Goal: Information Seeking & Learning: Learn about a topic

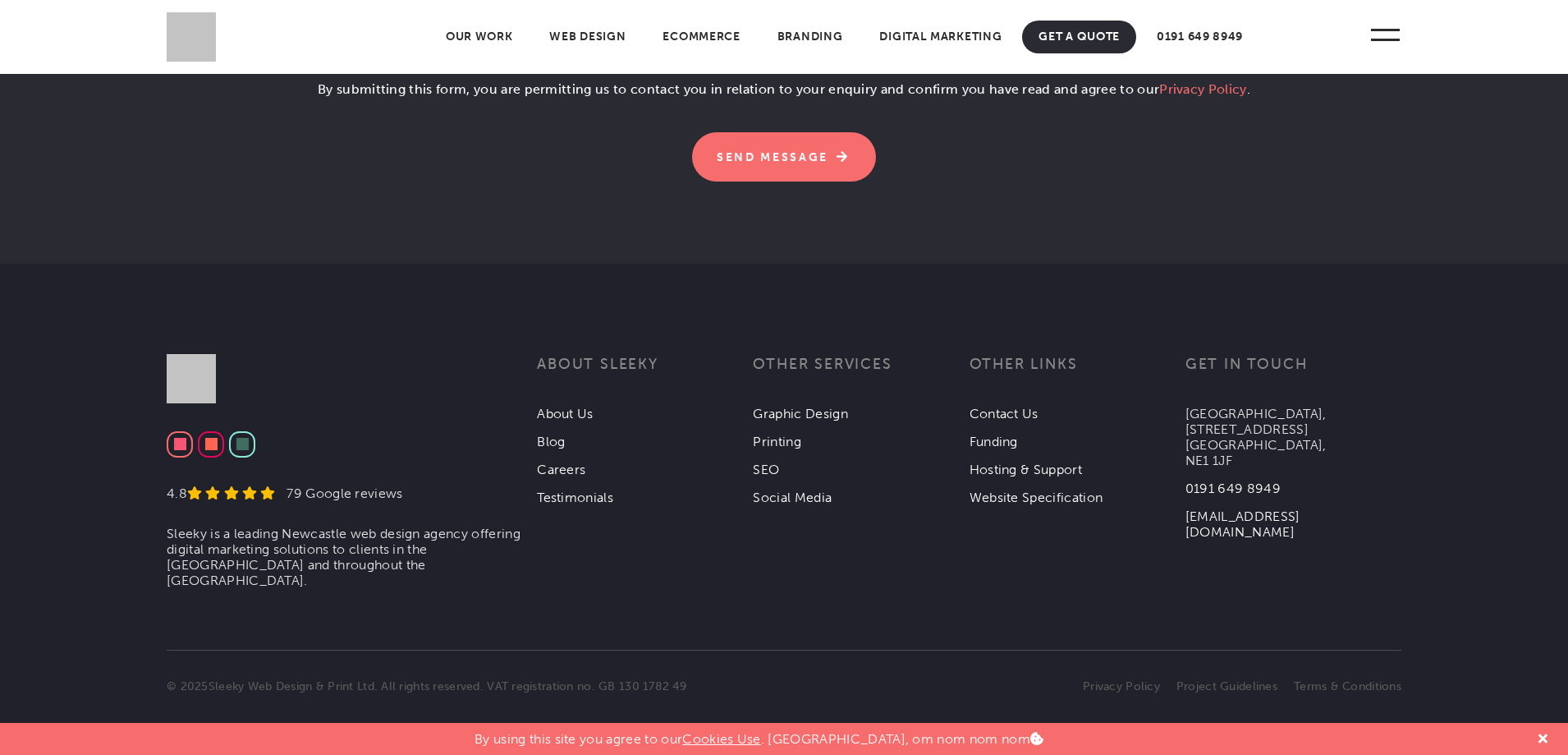
scroll to position [5113, 0]
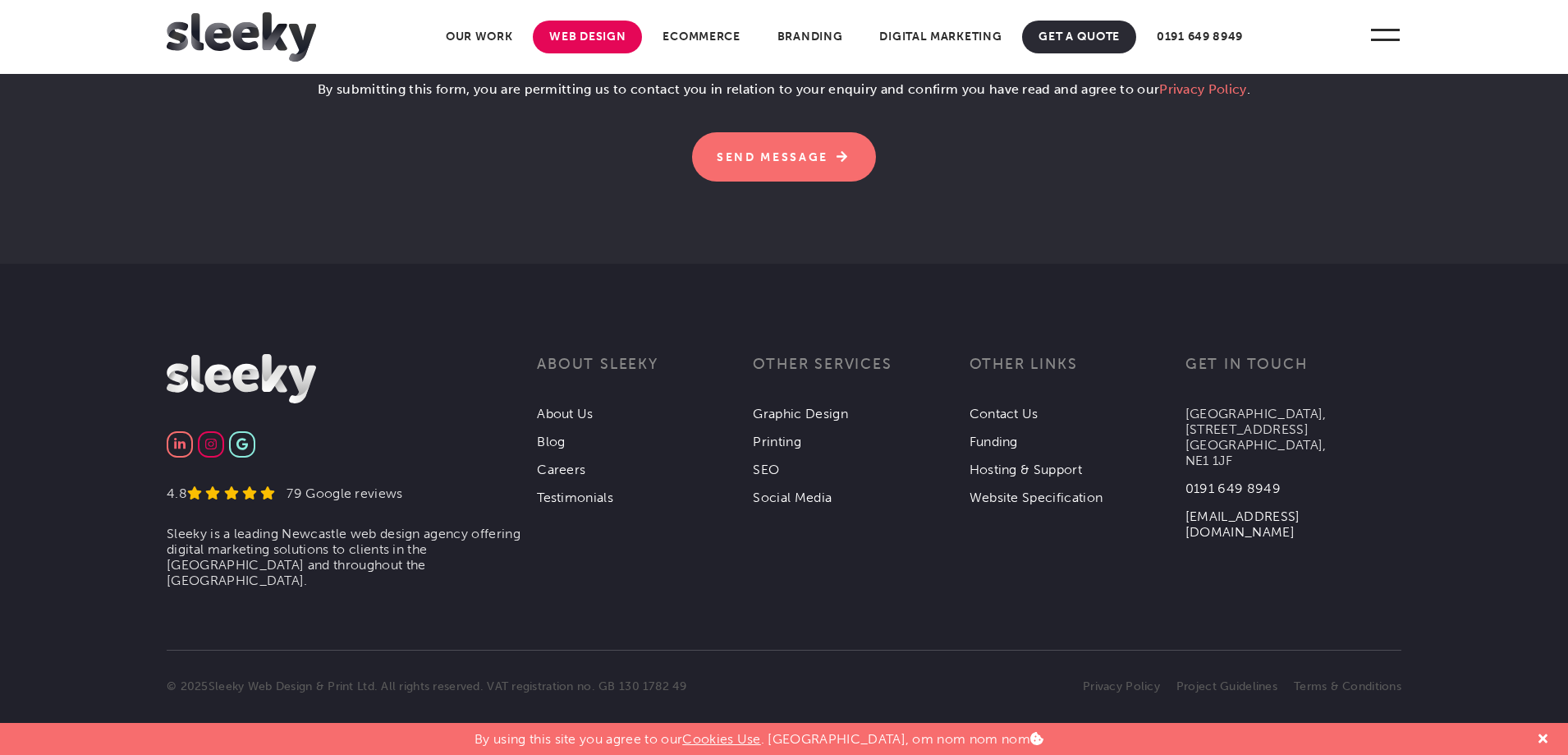
click at [591, 37] on link "Web Design" at bounding box center [587, 37] width 109 height 33
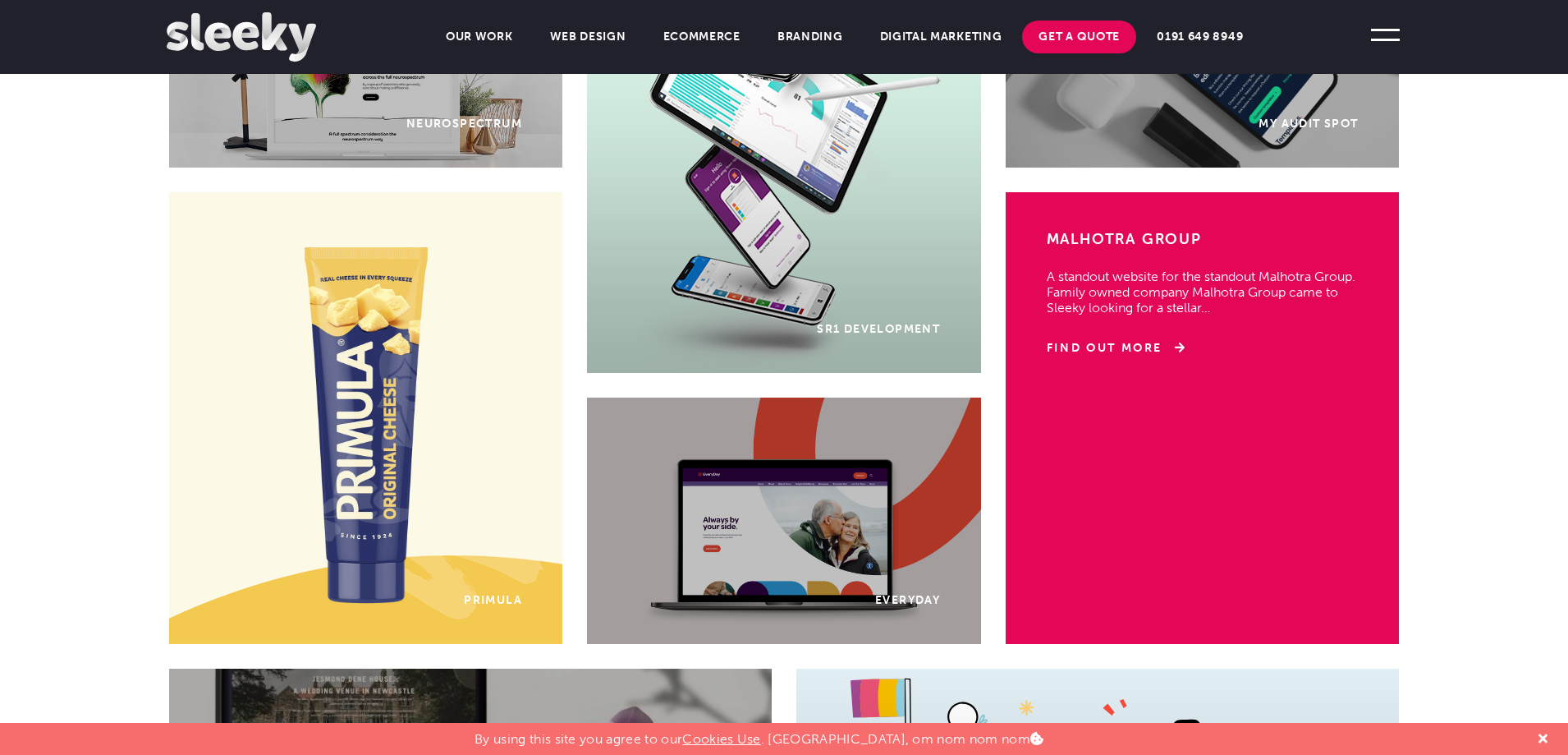
scroll to position [1068, 0]
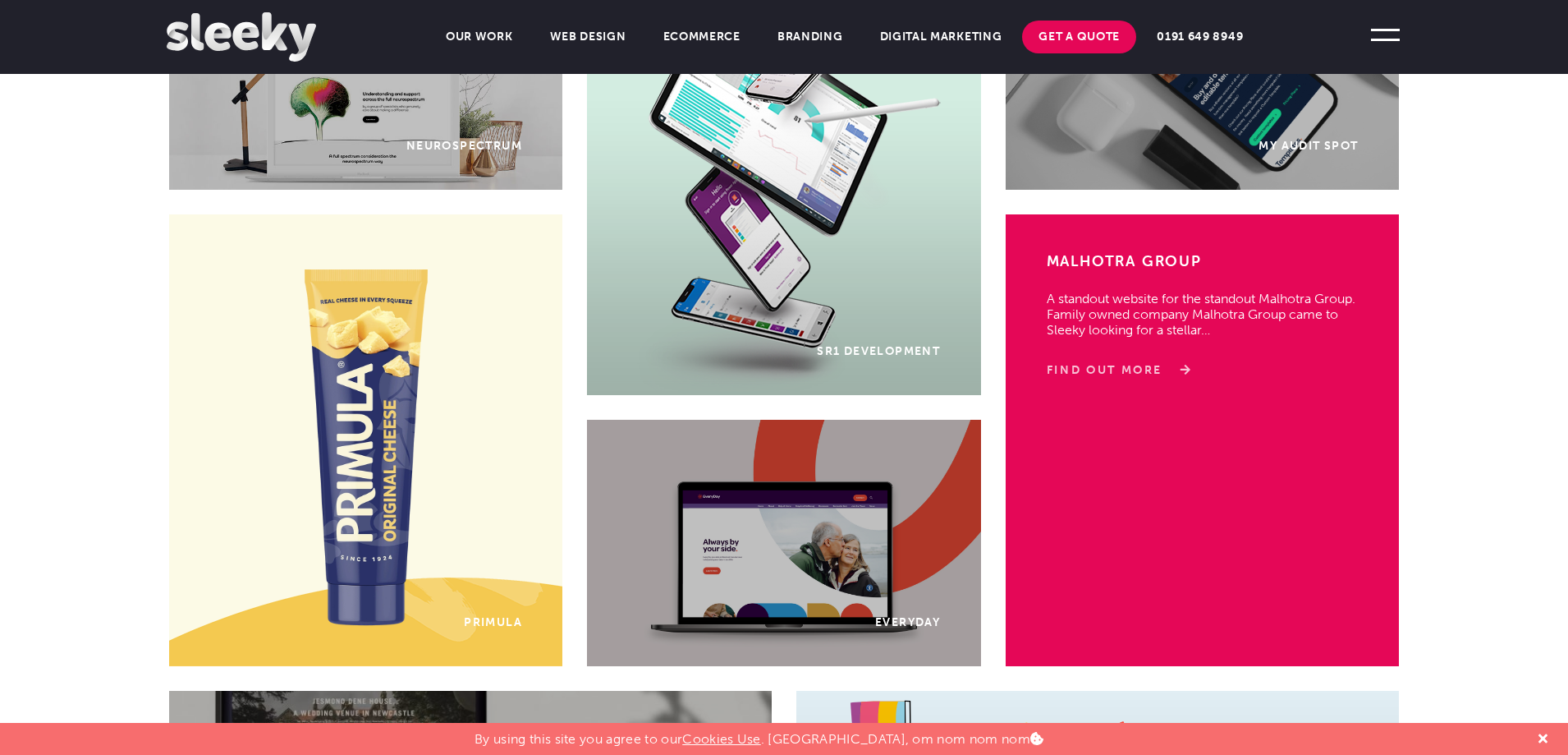
click at [1113, 363] on link "Find Out More" at bounding box center [1116, 371] width 139 height 16
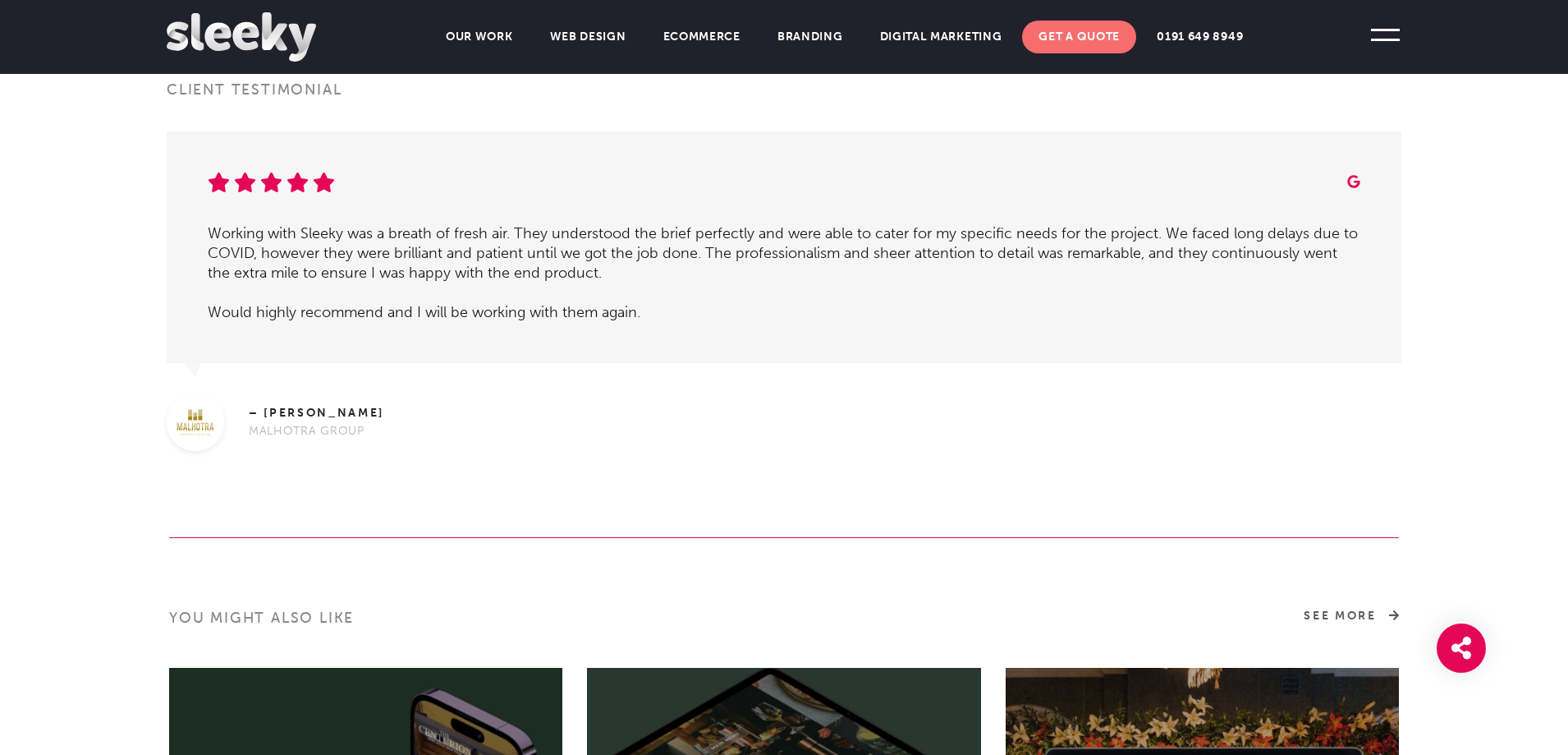
scroll to position [4025, 0]
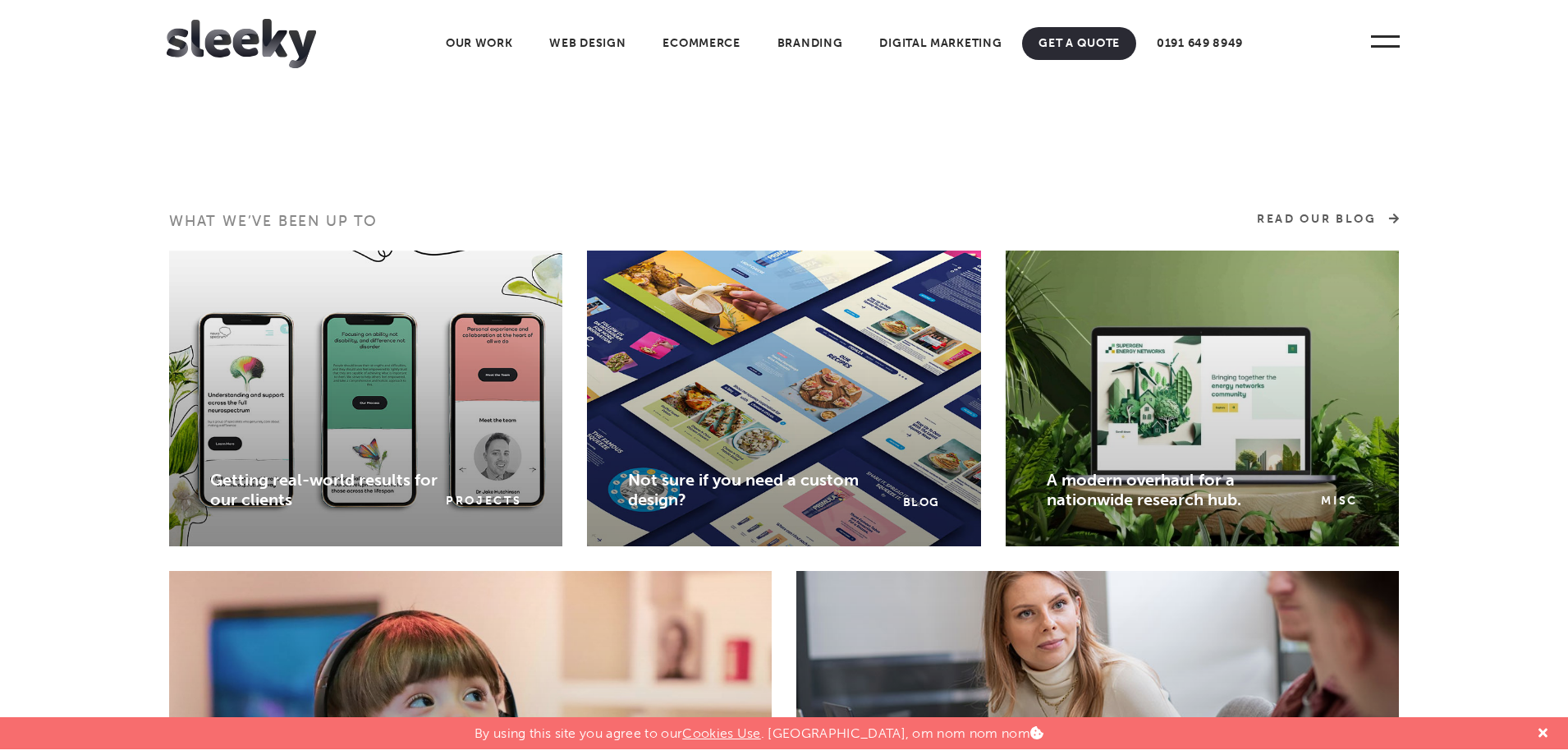
scroll to position [2628, 0]
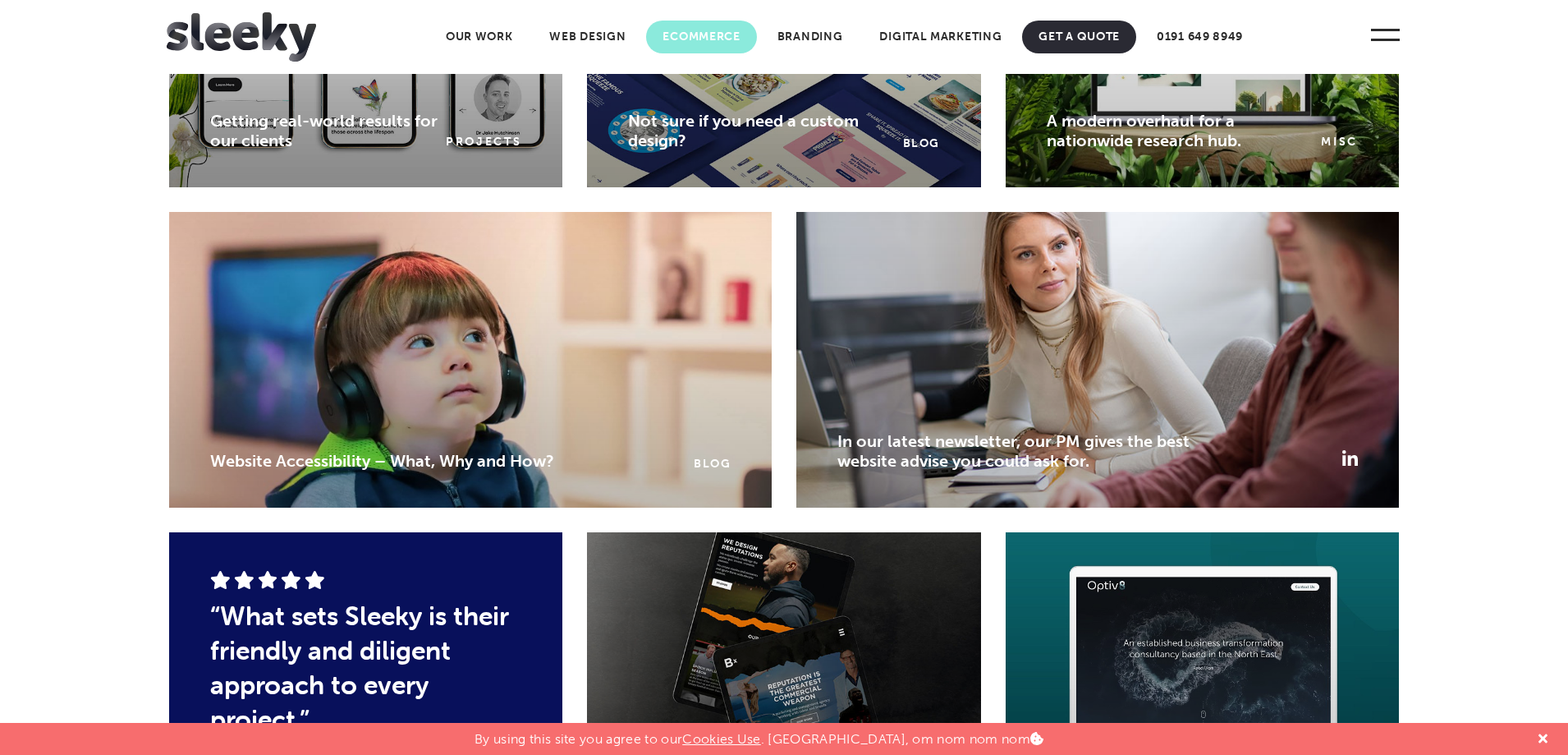
click at [691, 34] on link "Ecommerce" at bounding box center [701, 37] width 110 height 33
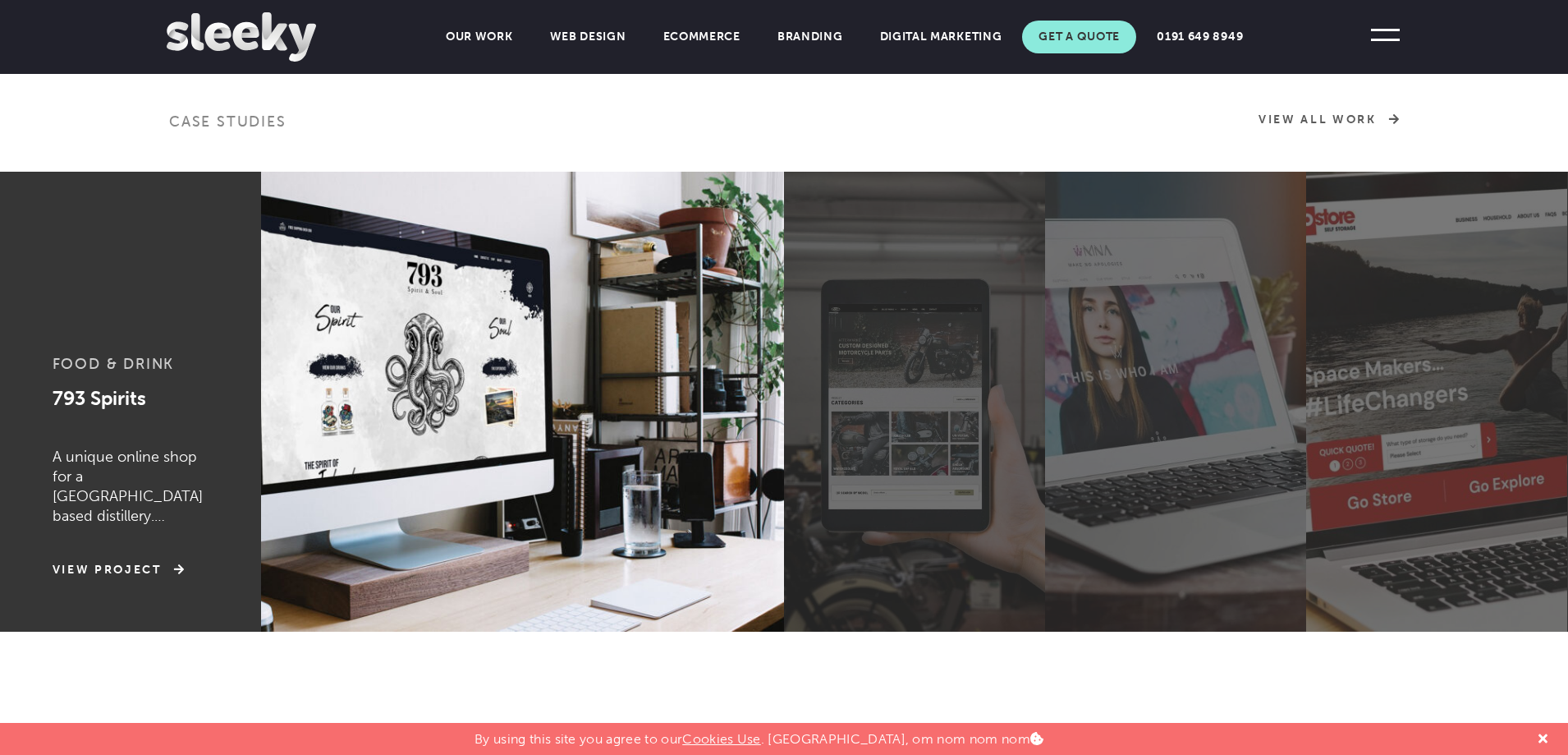
scroll to position [903, 0]
